Goal: Task Accomplishment & Management: Complete application form

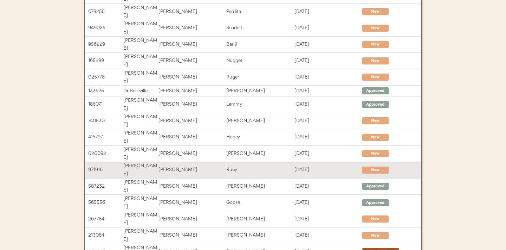
scroll to position [146, 0]
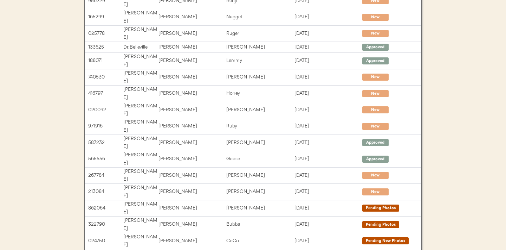
scroll to position [0, 0]
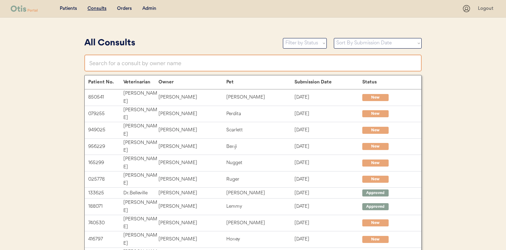
click at [247, 65] on input "text" at bounding box center [252, 62] width 337 height 17
type input "tokyo"
click at [175, 65] on input "text" at bounding box center [252, 62] width 337 height 17
type input "die"
type input "diego Pacheco"
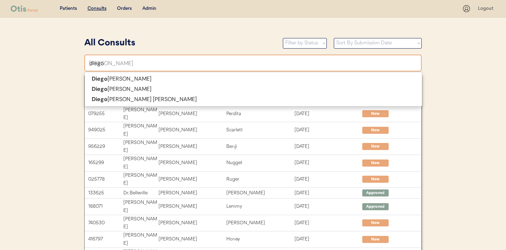
type input "diego"
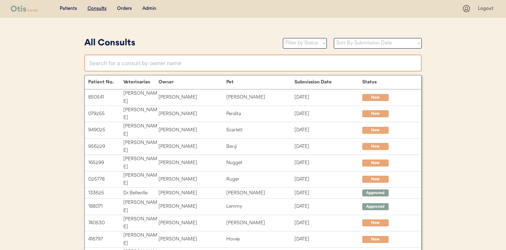
click at [138, 65] on input "text" at bounding box center [252, 62] width 337 height 17
type input "di"
type input "diego Pacheco"
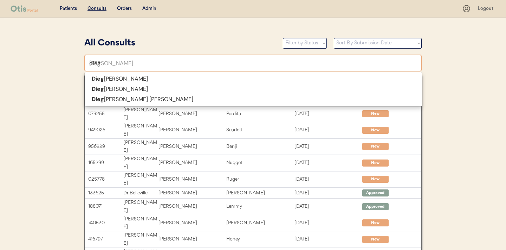
type input "diego"
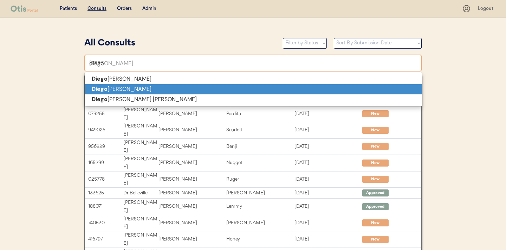
click at [131, 89] on p "Diego Salas" at bounding box center [253, 89] width 337 height 10
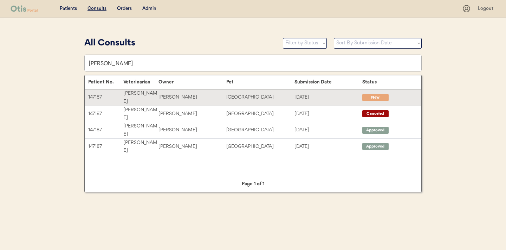
type input "Diego Salas"
click at [185, 96] on div "Diego Salas" at bounding box center [193, 97] width 68 height 8
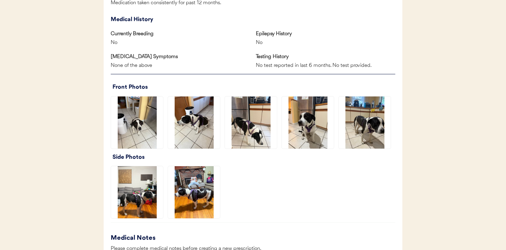
scroll to position [499, 0]
click at [135, 125] on img at bounding box center [137, 122] width 52 height 52
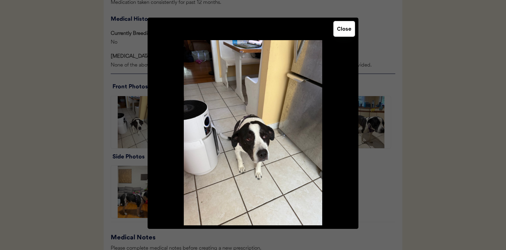
click at [346, 28] on button "Close" at bounding box center [344, 28] width 21 height 15
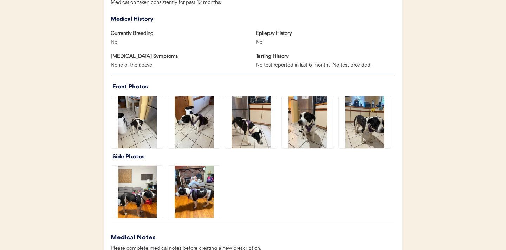
click at [203, 117] on img at bounding box center [194, 122] width 52 height 52
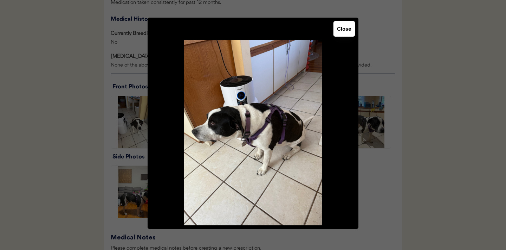
click at [341, 31] on button "Close" at bounding box center [344, 28] width 21 height 15
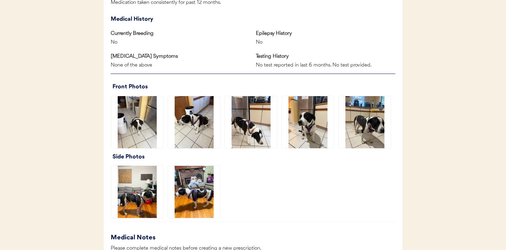
click at [236, 123] on img at bounding box center [251, 122] width 52 height 52
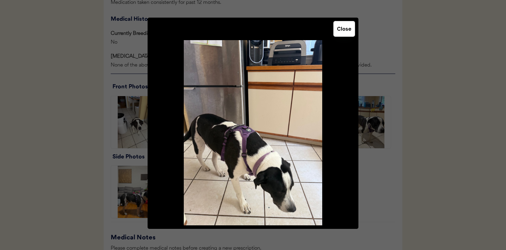
click at [345, 28] on button "Close" at bounding box center [344, 28] width 21 height 15
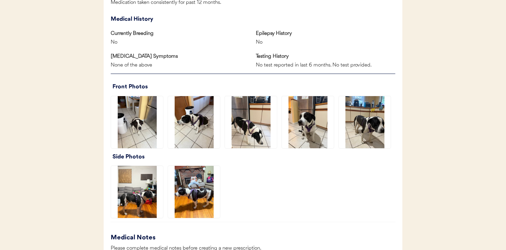
click at [310, 121] on img at bounding box center [308, 122] width 52 height 52
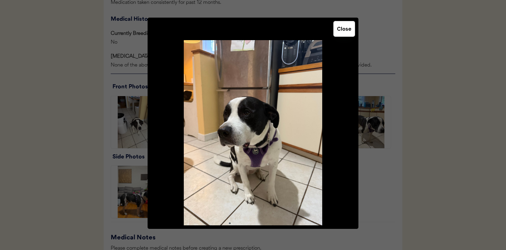
click at [342, 34] on button "Close" at bounding box center [344, 28] width 21 height 15
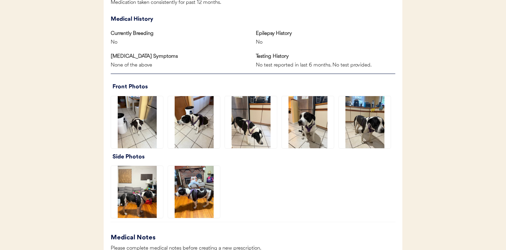
click at [365, 108] on img at bounding box center [365, 122] width 52 height 52
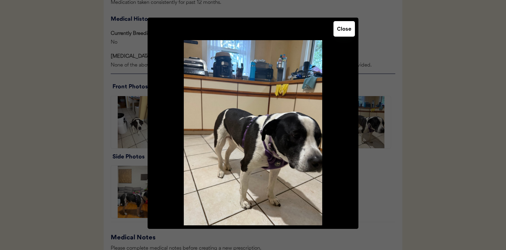
click at [341, 31] on button "Close" at bounding box center [344, 28] width 21 height 15
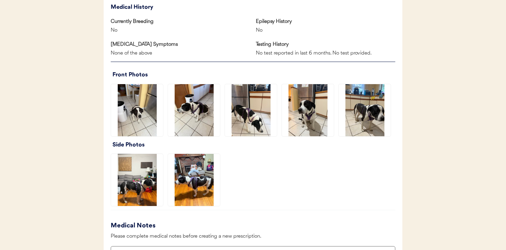
scroll to position [512, 0]
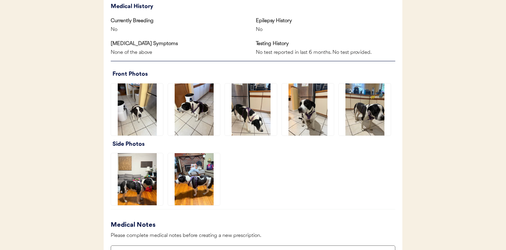
click at [363, 123] on img at bounding box center [365, 109] width 52 height 52
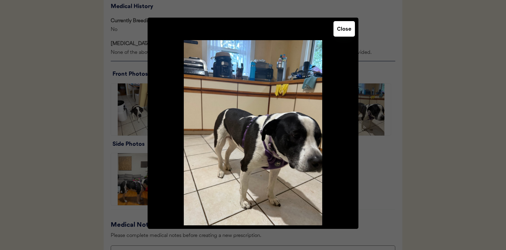
click at [347, 26] on button "Close" at bounding box center [344, 28] width 21 height 15
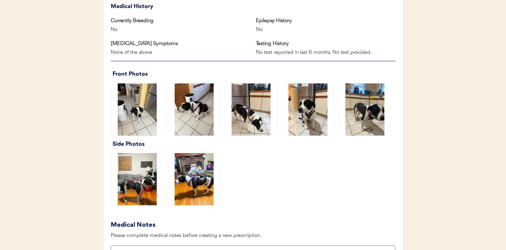
click at [142, 187] on img at bounding box center [137, 179] width 52 height 52
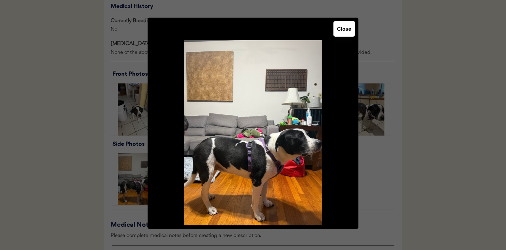
click at [344, 27] on button "Close" at bounding box center [344, 28] width 21 height 15
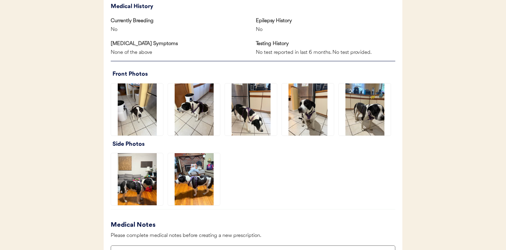
click at [195, 174] on img at bounding box center [194, 179] width 52 height 52
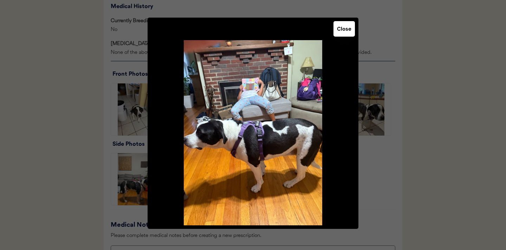
click at [344, 35] on button "Close" at bounding box center [344, 28] width 21 height 15
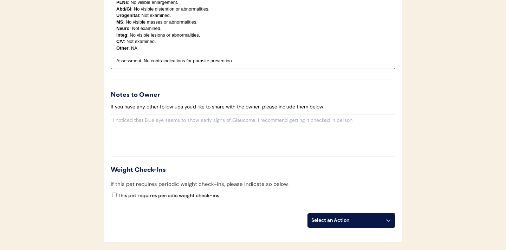
scroll to position [825, 0]
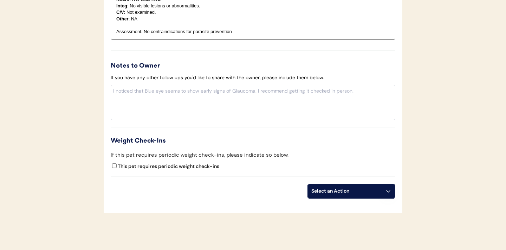
click at [389, 190] on icon at bounding box center [389, 191] width 6 height 6
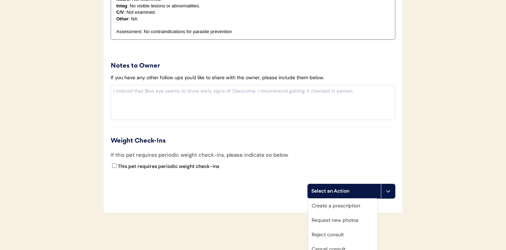
click at [345, 203] on div "Create a prescription" at bounding box center [343, 205] width 70 height 14
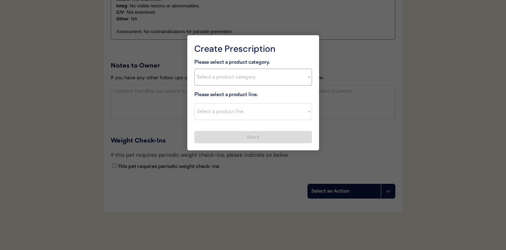
click at [305, 76] on select "Select a product category Allergies Antibiotics Anxiety Combo Parasite Preventi…" at bounding box center [253, 77] width 118 height 17
select select ""heartworm""
click at [302, 114] on select "Select a product line Heartgard Plus Heartgard Plus (12 Month) Heartgard Plus (…" at bounding box center [253, 111] width 118 height 17
select select ""Heartgard Plus""
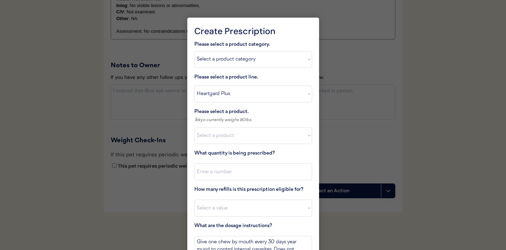
scroll to position [868, 0]
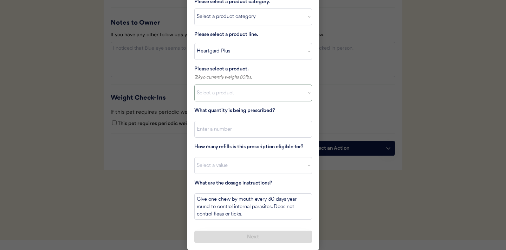
click at [302, 94] on select "Select a product Heartgard Plus, 1-25lbs Heartgard Plus, 26-50lbs Heartgard Plu…" at bounding box center [253, 92] width 118 height 17
select select ""1348695171700984260__LOOKUP__1712800721024x820281703873347800""
click at [259, 130] on input "input" at bounding box center [253, 129] width 118 height 17
type input "1"
click at [241, 166] on select "Select a value 0 1 2 3 4 5 6 7 8 10 11" at bounding box center [253, 165] width 118 height 17
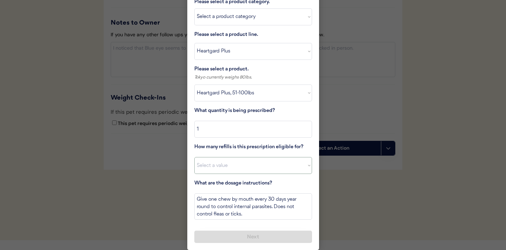
select select "11"
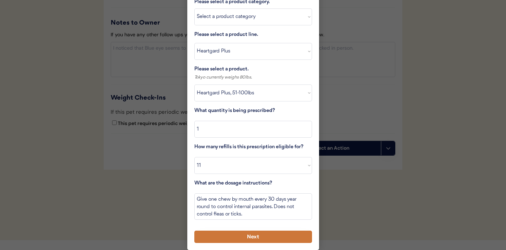
click at [240, 238] on button "Next" at bounding box center [253, 236] width 118 height 12
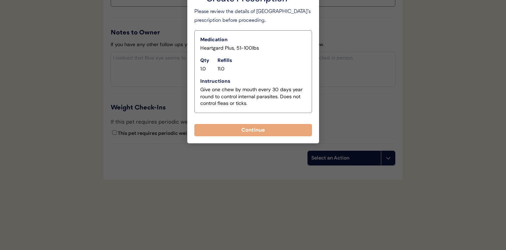
scroll to position [858, 0]
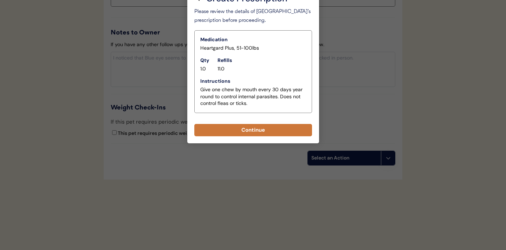
click at [242, 129] on button "Continue" at bounding box center [253, 130] width 118 height 12
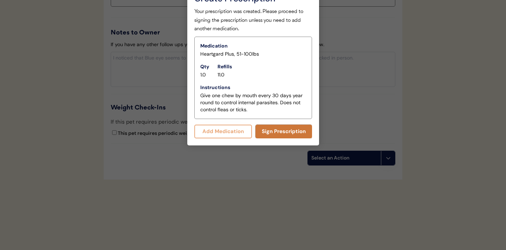
click at [276, 130] on button "Sign Prescription" at bounding box center [284, 131] width 57 height 14
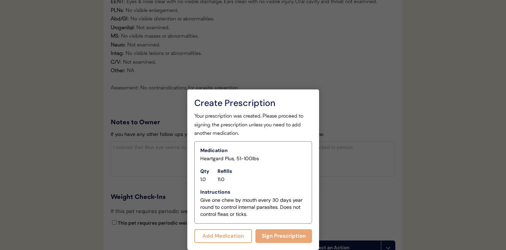
scroll to position [852, 0]
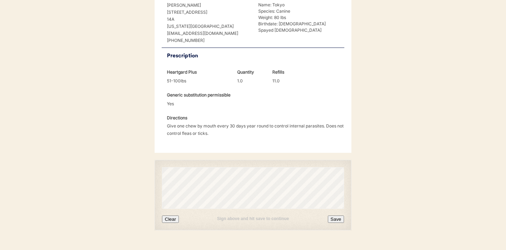
scroll to position [188, 0]
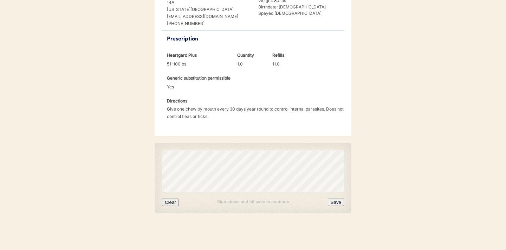
click at [175, 201] on button "Clear" at bounding box center [170, 201] width 17 height 7
click at [337, 202] on button "Save" at bounding box center [336, 201] width 16 height 7
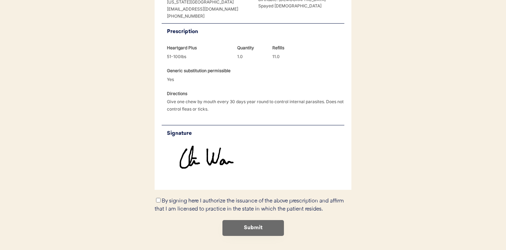
scroll to position [218, 0]
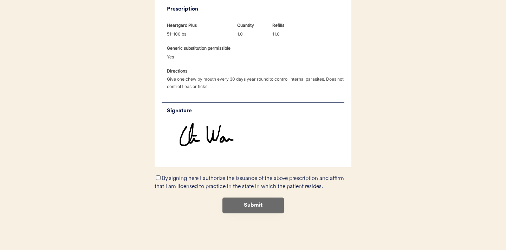
click at [158, 179] on input "By signing here I authorize the issuance of the above prescription and affirm t…" at bounding box center [158, 177] width 5 height 5
checkbox input "true"
click at [260, 208] on button "Submit" at bounding box center [254, 205] width 62 height 16
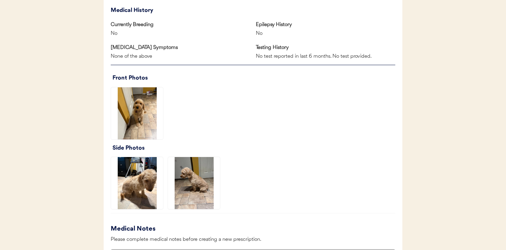
scroll to position [427, 0]
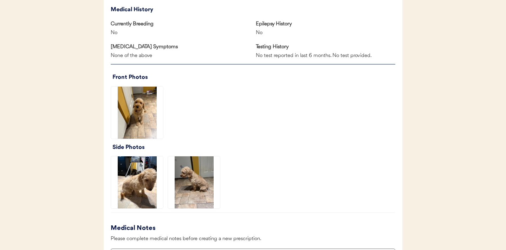
click at [137, 107] on img at bounding box center [137, 112] width 52 height 52
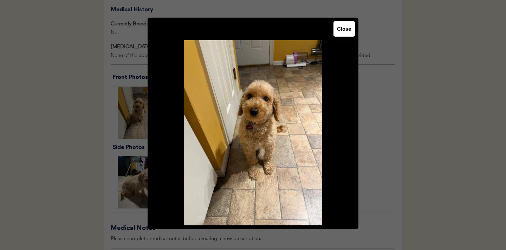
click at [355, 30] on div "Close" at bounding box center [253, 123] width 211 height 211
click at [352, 30] on button "Close" at bounding box center [344, 28] width 21 height 15
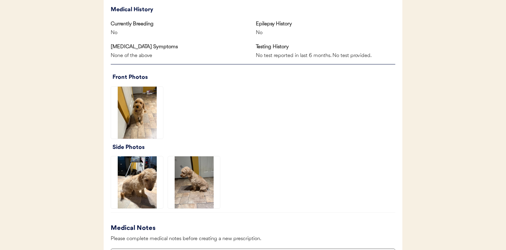
click at [146, 187] on img at bounding box center [137, 182] width 52 height 52
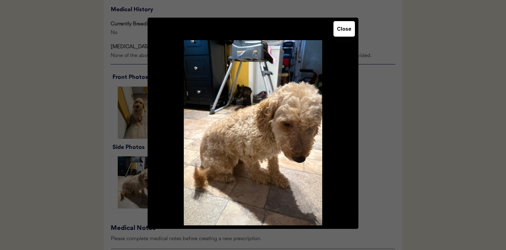
click at [339, 30] on button "Close" at bounding box center [344, 28] width 21 height 15
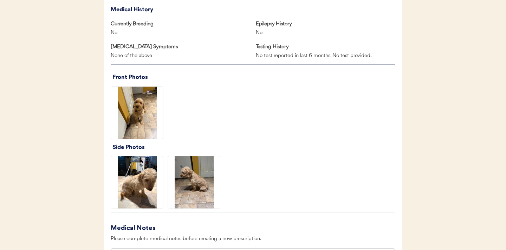
click at [181, 188] on img at bounding box center [194, 182] width 52 height 52
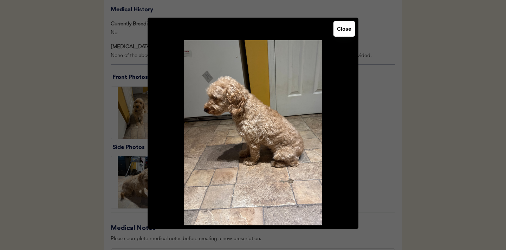
click at [343, 28] on button "Close" at bounding box center [344, 28] width 21 height 15
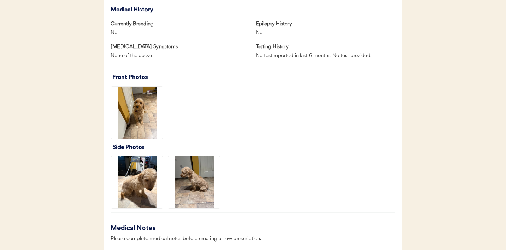
click at [146, 182] on img at bounding box center [137, 182] width 52 height 52
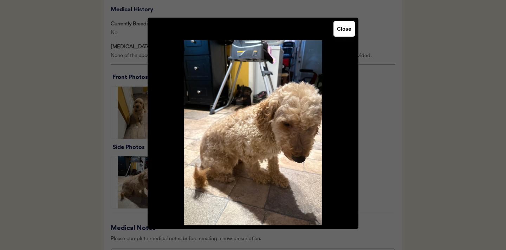
click at [347, 30] on button "Close" at bounding box center [344, 28] width 21 height 15
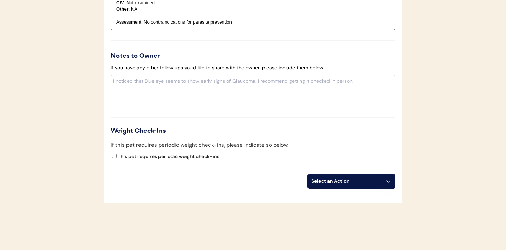
scroll to position [776, 0]
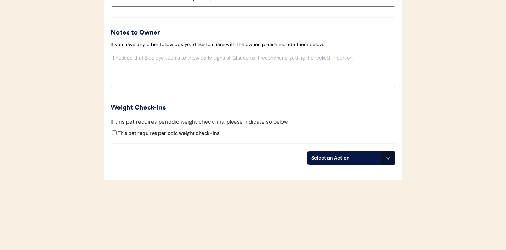
click at [389, 161] on button at bounding box center [388, 158] width 14 height 14
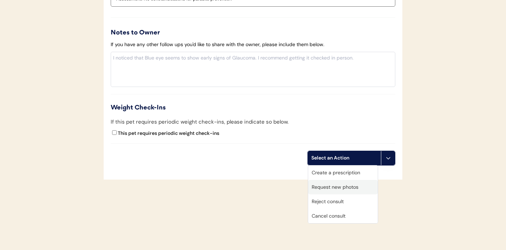
click at [333, 184] on div "Request new photos" at bounding box center [343, 187] width 70 height 14
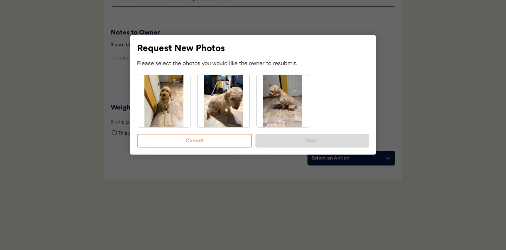
click at [219, 93] on img at bounding box center [224, 101] width 52 height 52
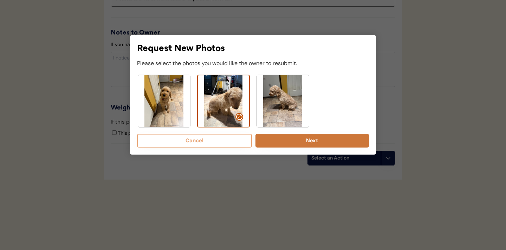
click at [308, 145] on button "Next" at bounding box center [313, 141] width 114 height 14
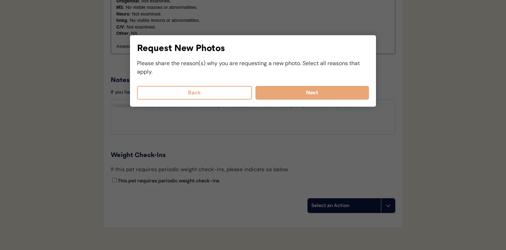
scroll to position [681, 0]
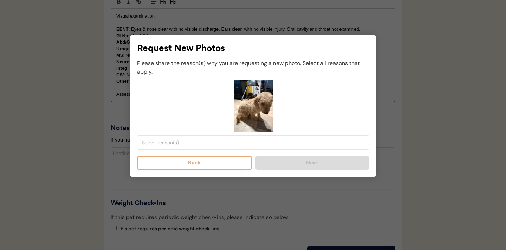
click at [236, 143] on input "search" at bounding box center [255, 142] width 226 height 6
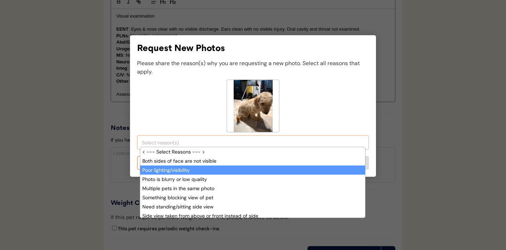
scroll to position [12, 0]
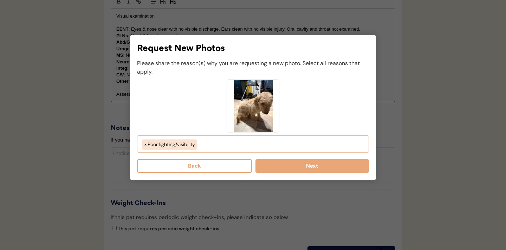
click at [234, 144] on ul "× Poor lighting/visibility" at bounding box center [253, 143] width 226 height 12
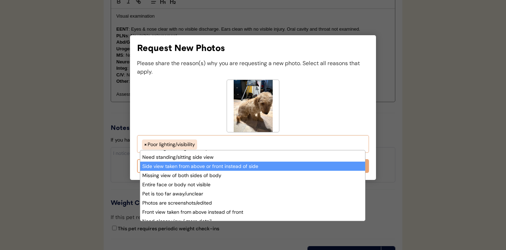
scroll to position [42, 0]
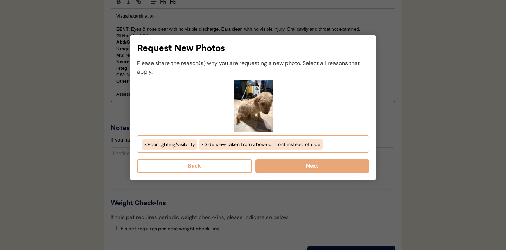
select select "porr_lighting"
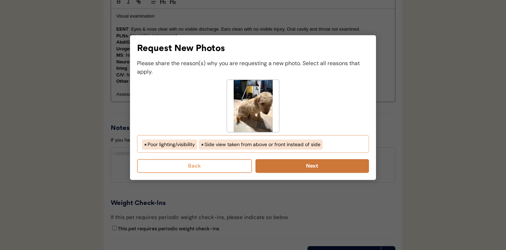
click at [288, 168] on button "Next" at bounding box center [313, 166] width 114 height 14
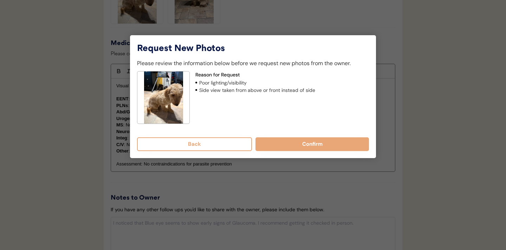
scroll to position [611, 0]
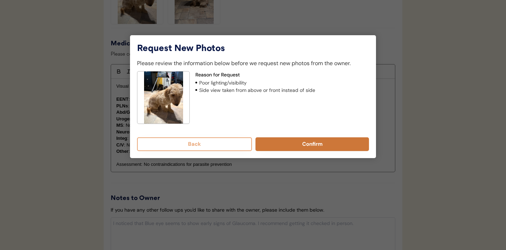
click at [297, 142] on button "Confirm" at bounding box center [313, 144] width 114 height 14
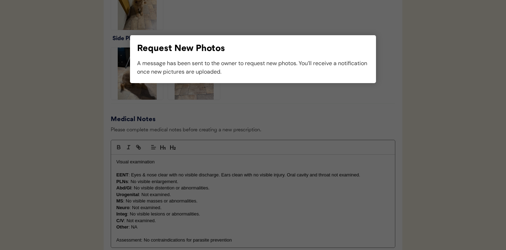
scroll to position [533, 0]
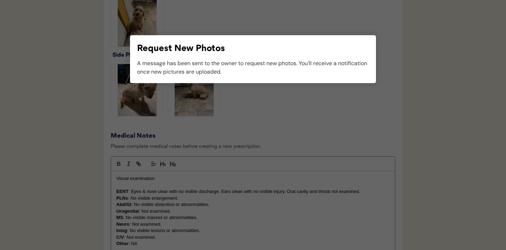
click at [297, 142] on div at bounding box center [253, 125] width 506 height 250
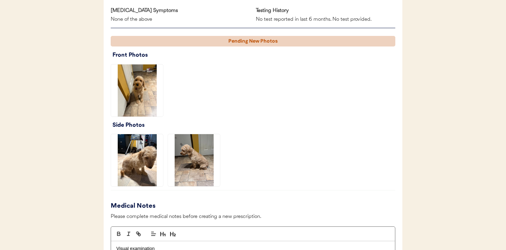
scroll to position [467, 0]
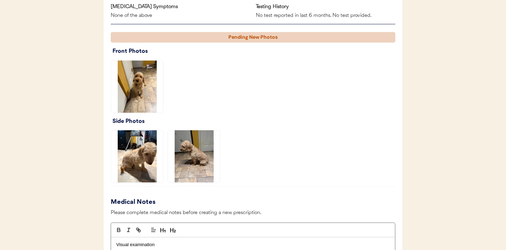
click at [202, 160] on img at bounding box center [194, 156] width 52 height 52
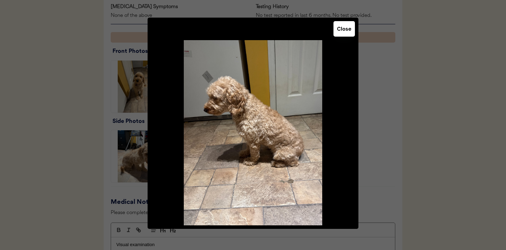
click at [342, 33] on button "Close" at bounding box center [344, 28] width 21 height 15
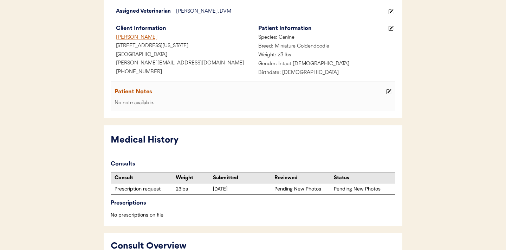
scroll to position [0, 0]
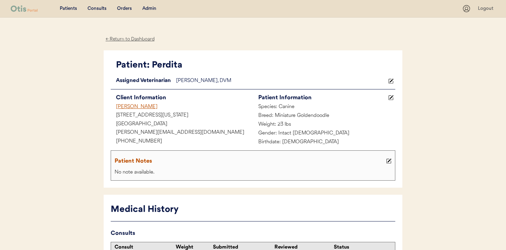
click at [100, 9] on div "Consults" at bounding box center [97, 8] width 19 height 7
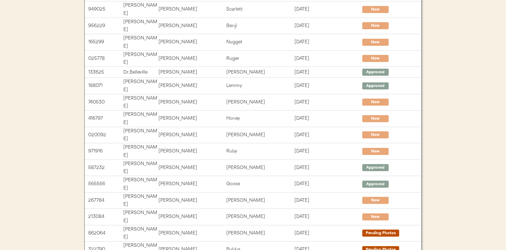
scroll to position [84, 0]
